Goal: Task Accomplishment & Management: Manage account settings

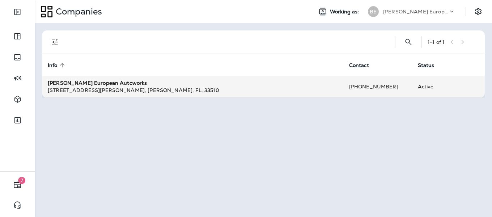
click at [105, 84] on strong "[PERSON_NAME] European Autoworks" at bounding box center [97, 83] width 99 height 7
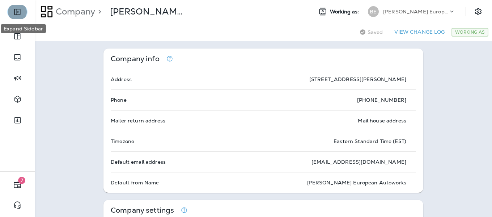
click at [18, 11] on icon "Expand Sidebar" at bounding box center [17, 12] width 9 height 9
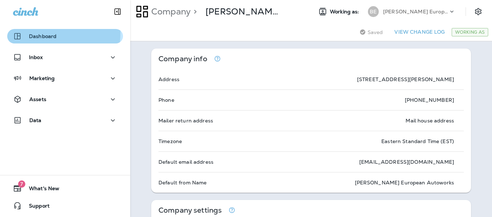
click at [29, 32] on div "Dashboard" at bounding box center [34, 36] width 43 height 9
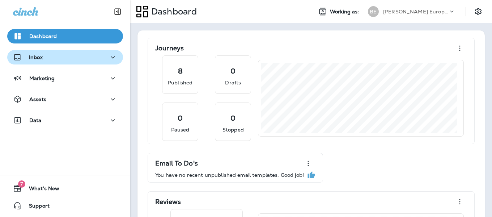
drag, startPoint x: 40, startPoint y: 79, endPoint x: 56, endPoint y: 56, distance: 27.5
click at [70, 57] on div "Dashboard Inbox Marketing Assets Data" at bounding box center [65, 80] width 130 height 116
click at [55, 57] on div "Inbox" at bounding box center [65, 57] width 104 height 9
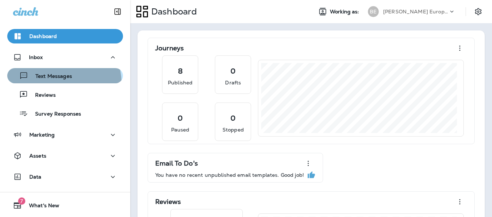
click at [58, 83] on button "Text Messages" at bounding box center [65, 75] width 116 height 15
